Goal: Task Accomplishment & Management: Use online tool/utility

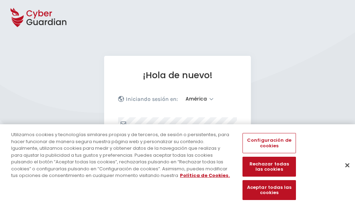
select select "América"
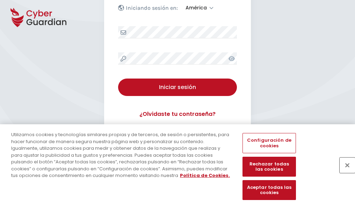
click at [343, 172] on button "Cerrar" at bounding box center [346, 164] width 15 height 15
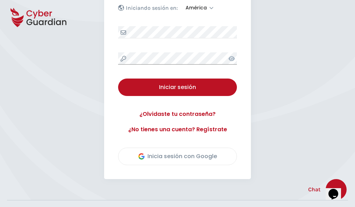
scroll to position [158, 0]
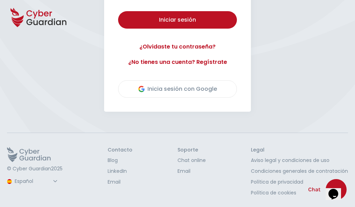
click at [118, 11] on button "Iniciar sesión" at bounding box center [177, 19] width 119 height 17
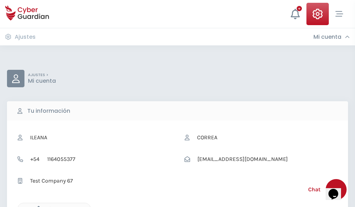
click at [37, 206] on icon "button" at bounding box center [37, 209] width 6 height 6
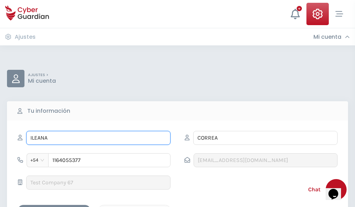
click at [98, 138] on input "ILEANA" at bounding box center [98, 138] width 144 height 14
type input "I"
type input "Ricarda"
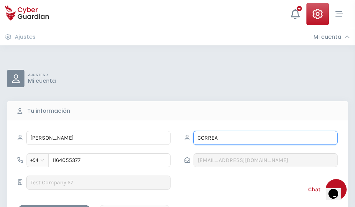
click at [265, 138] on input "CORREA" at bounding box center [265, 138] width 144 height 14
type input "C"
type input "Sanz"
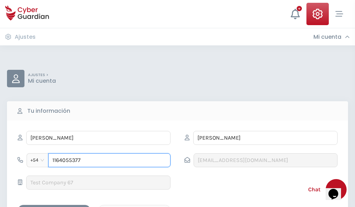
click at [109, 160] on input "1164055377" at bounding box center [109, 160] width 122 height 14
type input "1"
type input "4886581830"
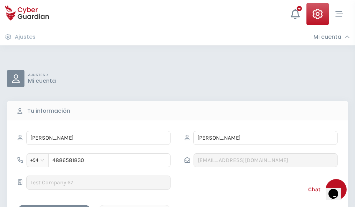
click at [134, 207] on div "Cancelar" at bounding box center [134, 211] width 62 height 9
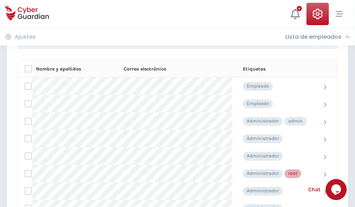
scroll to position [351, 0]
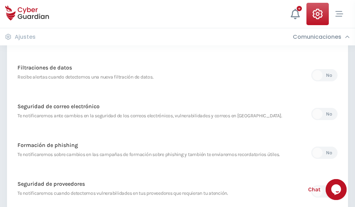
scroll to position [368, 0]
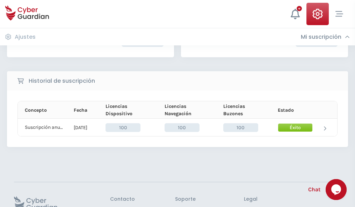
scroll to position [177, 0]
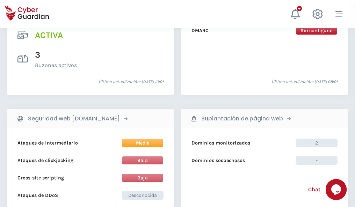
scroll to position [709, 0]
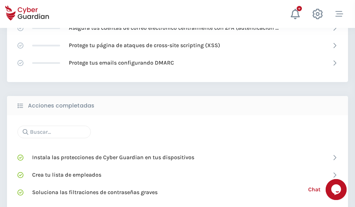
scroll to position [465, 0]
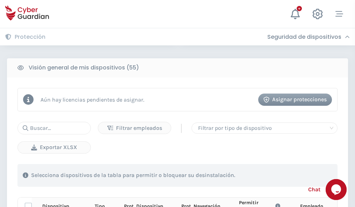
scroll to position [617, 0]
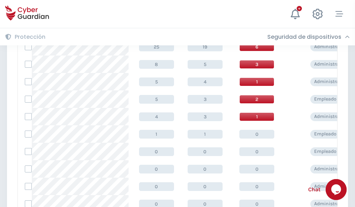
scroll to position [352, 0]
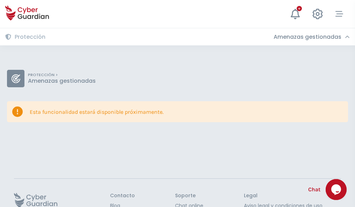
scroll to position [45, 0]
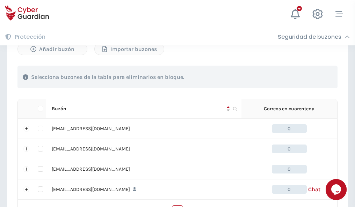
scroll to position [344, 0]
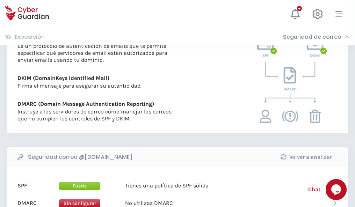
scroll to position [377, 0]
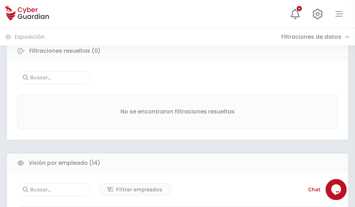
scroll to position [630, 0]
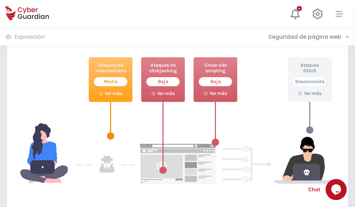
scroll to position [380, 0]
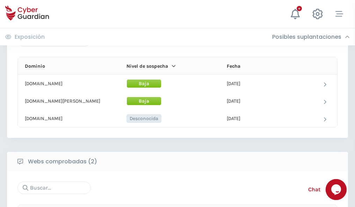
scroll to position [419, 0]
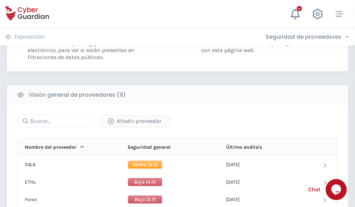
scroll to position [502, 0]
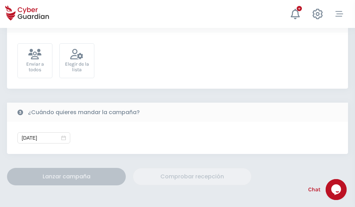
scroll to position [256, 0]
